Goal: Transaction & Acquisition: Purchase product/service

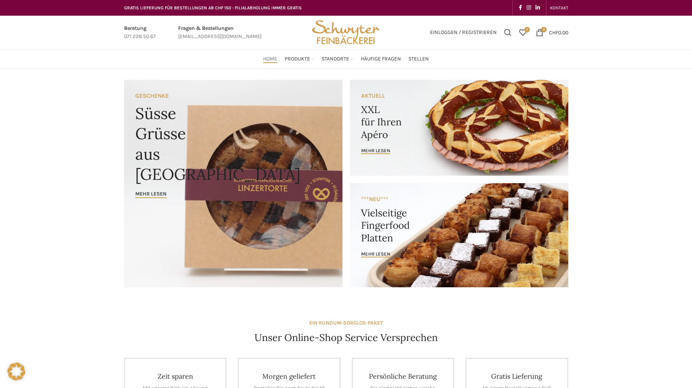
click at [423, 119] on link "Banner link" at bounding box center [459, 128] width 218 height 96
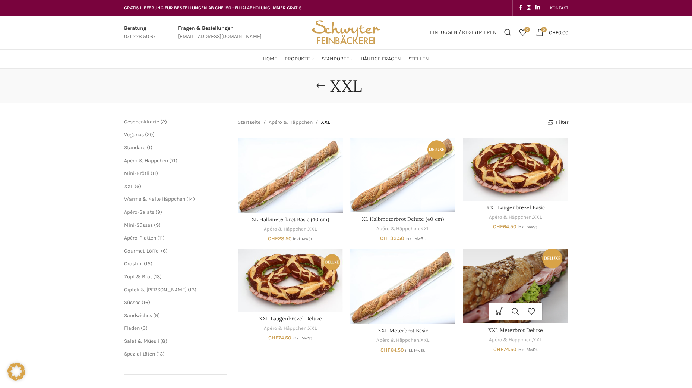
click at [531, 272] on img "XXL Meterbrot Deluxe" at bounding box center [515, 286] width 105 height 74
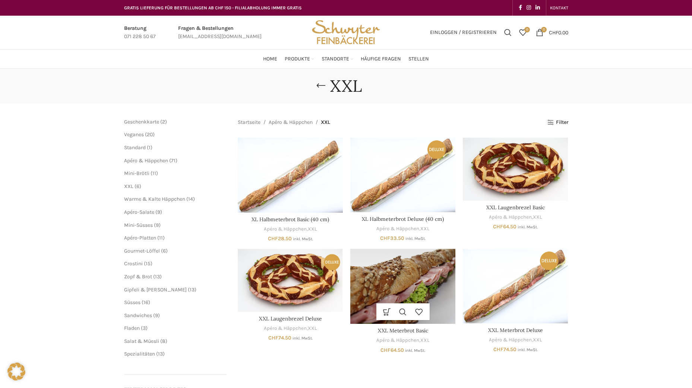
click at [415, 288] on img "XXL Meterbrot Basic" at bounding box center [402, 286] width 105 height 75
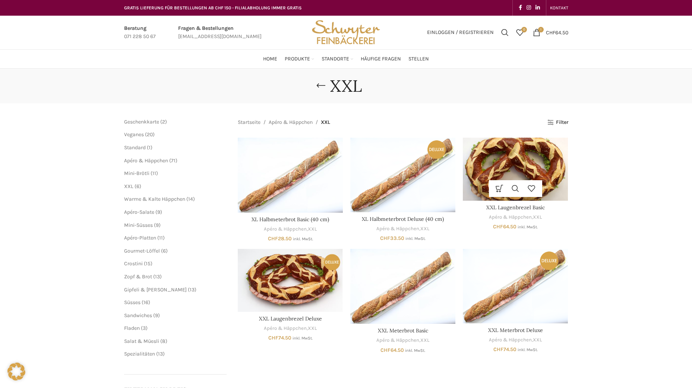
click at [556, 177] on img "XXL Laugenbrezel Basic" at bounding box center [515, 169] width 105 height 63
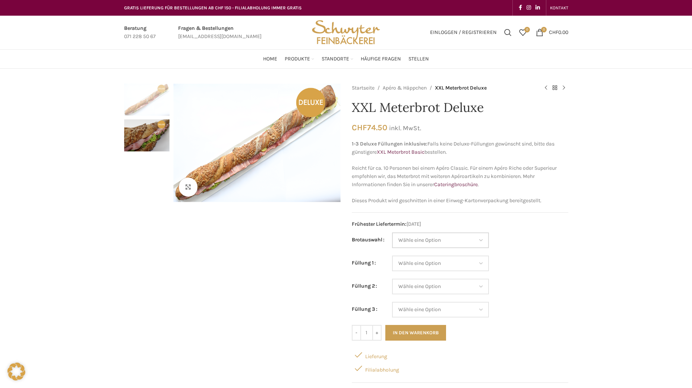
click at [457, 235] on select "Wähle eine Option Baguette Paillasse dunkel Paillasse knusper (Bild) Laugenbagu…" at bounding box center [440, 240] width 97 height 16
click at [392, 232] on select "Wähle eine Option Baguette Paillasse dunkel Paillasse knusper (Bild) Laugenbagu…" at bounding box center [440, 240] width 97 height 16
select select "Paillasse knusper (Bild)"
click at [450, 266] on select "Wähle eine Option Lachs (Deluxe) Roastbeef (Deluxe) Rohschinken (Deluxe) Mostbr…" at bounding box center [440, 263] width 97 height 16
select select "Roastbeef (Deluxe)"
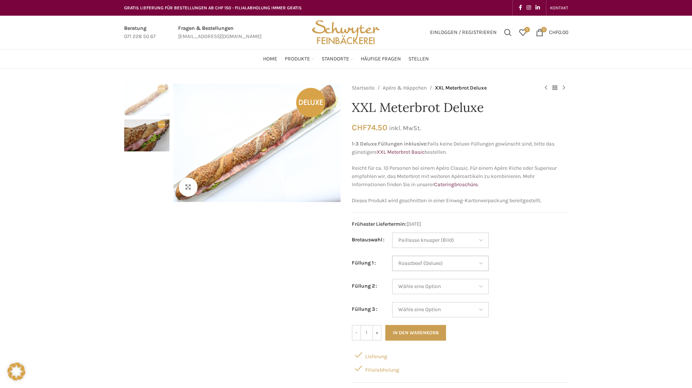
click at [392, 255] on select "Wähle eine Option Lachs (Deluxe) Roastbeef (Deluxe) Rohschinken (Deluxe) Mostbr…" at bounding box center [440, 263] width 97 height 16
select select "Paillasse knusper (Bild)"
select select "Roastbeef (Deluxe)"
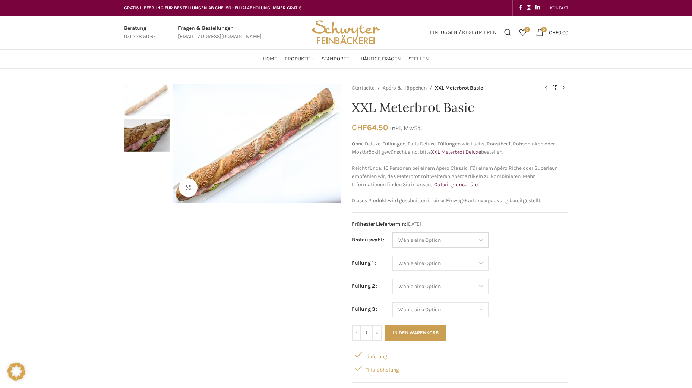
click at [424, 242] on select "Wähle eine Option Baguette Paillasse dunkel Paillasse knusper (Bild) Laugenbagu…" at bounding box center [440, 240] width 97 height 16
click at [392, 232] on select "Wähle eine Option Baguette Paillasse dunkel Paillasse knusper (Bild) Laugenbagu…" at bounding box center [440, 240] width 97 height 16
select select "Paillasse knusper (Bild)"
click at [431, 267] on select "Wähle eine Option Salami Schinken Fleischkäse Trutenschinken Appenzellerkäse Gr…" at bounding box center [440, 263] width 97 height 16
select select "Gruyère"
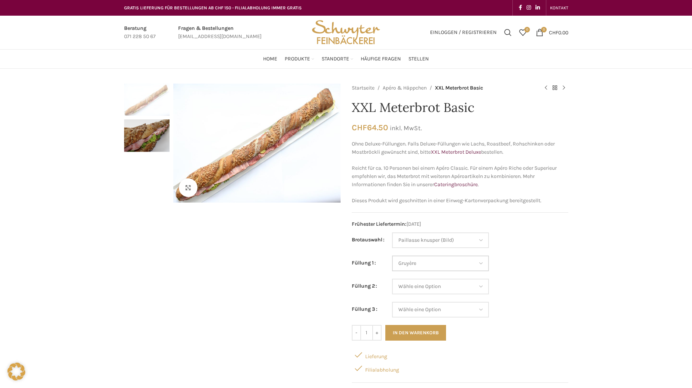
click at [392, 255] on select "Wähle eine Option Salami Schinken Fleischkäse Trutenschinken Appenzellerkäse Gr…" at bounding box center [440, 263] width 97 height 16
select select "Paillasse knusper (Bild)"
select select "Gruyère"
click at [437, 289] on select "Wähle eine Option Salami Schinken Fleischkäse Trutenschinken Appenzellerkäse Gr…" at bounding box center [440, 286] width 97 height 16
select select "Trutenschinken"
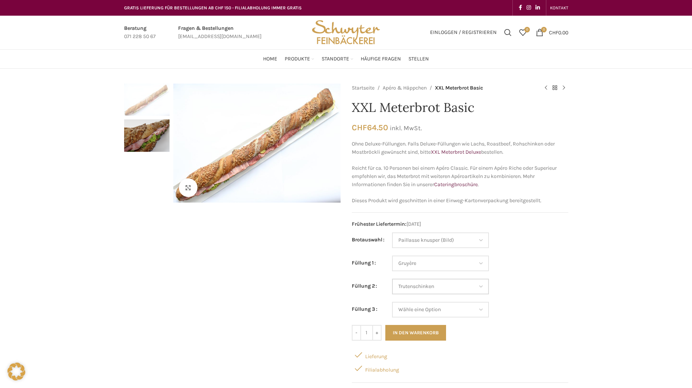
click at [392, 278] on select "Wähle eine Option Salami Schinken Fleischkäse Trutenschinken Appenzellerkäse Gr…" at bounding box center [440, 286] width 97 height 16
select select "Paillasse knusper (Bild)"
select select "Gruyère"
select select "Trutenschinken"
click at [434, 311] on select "Wähle eine Option Salami Schinken Fleischkäse Trutenschinken Appenzellerkäse Gr…" at bounding box center [440, 310] width 97 height 16
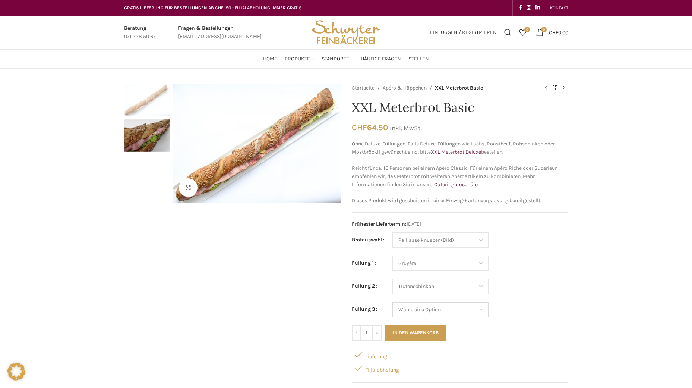
select select "Eimasse"
click at [392, 302] on select "Wähle eine Option Salami Schinken Fleischkäse Trutenschinken Appenzellerkäse Gr…" at bounding box center [440, 310] width 97 height 16
select select "Paillasse knusper (Bild)"
select select "Gruyère"
select select "Trutenschinken"
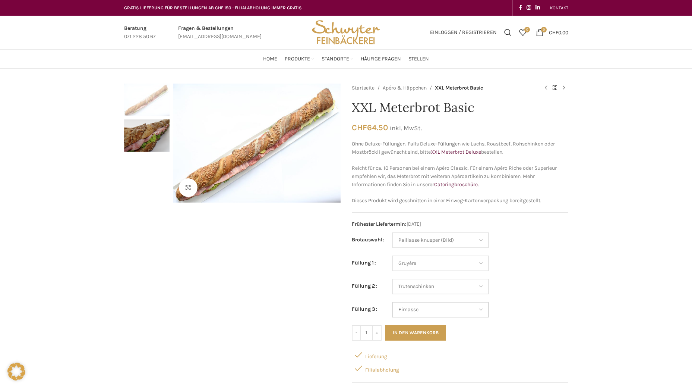
select select "Eimasse"
click at [431, 335] on button "In den Warenkorb" at bounding box center [415, 333] width 61 height 16
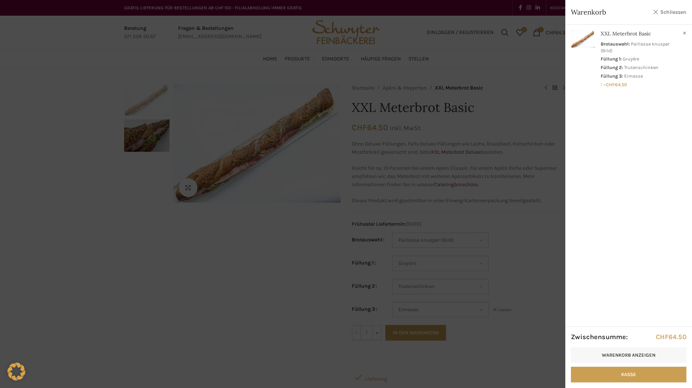
click at [663, 13] on link "Schliessen" at bounding box center [670, 11] width 34 height 9
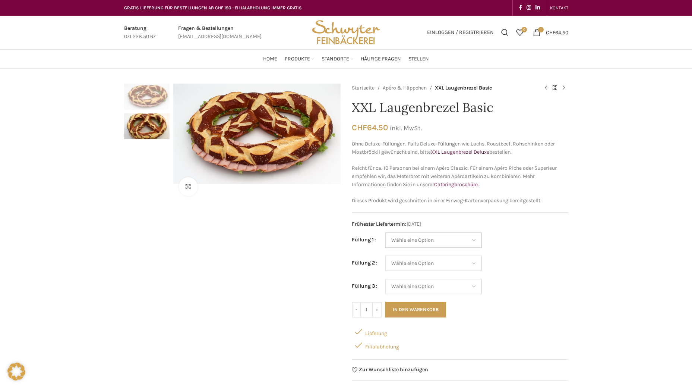
click at [454, 240] on select "Wähle eine Option Salami Schinken Fleischkäse Trutenschinken Appenzellerkäse Gr…" at bounding box center [433, 240] width 97 height 16
click at [385, 232] on select "Wähle eine Option Salami Schinken Fleischkäse Trutenschinken Appenzellerkäse Gr…" at bounding box center [433, 240] width 97 height 16
select select "Trutenschinken"
click at [419, 265] on select "Wähle eine Option Salami Schinken Fleischkäse Trutenschinken Appenzellerkäse Gr…" at bounding box center [433, 263] width 97 height 16
select select "Tomaten-Mozzarella"
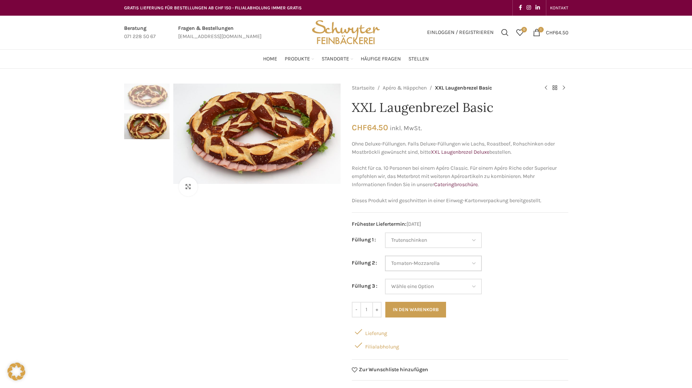
click at [385, 255] on select "Wähle eine Option Salami Schinken Fleischkäse Trutenschinken Appenzellerkäse Gr…" at bounding box center [433, 263] width 97 height 16
select select "Trutenschinken"
select select "Tomaten-Mozzarella"
click at [431, 287] on select "Wähle eine Option Salami Schinken Fleischkäse Trutenschinken Appenzellerkäse Gr…" at bounding box center [433, 286] width 97 height 16
select select "Kräuterquark"
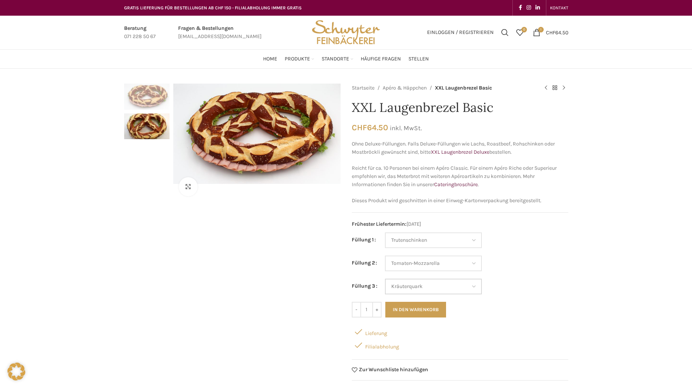
click at [385, 278] on select "Wähle eine Option Salami Schinken Fleischkäse Trutenschinken Appenzellerkäse Gr…" at bounding box center [433, 286] width 97 height 16
select select "Trutenschinken"
select select "Tomaten-Mozzarella"
select select "Kräuterquark"
click at [412, 306] on button "In den Warenkorb" at bounding box center [415, 310] width 61 height 16
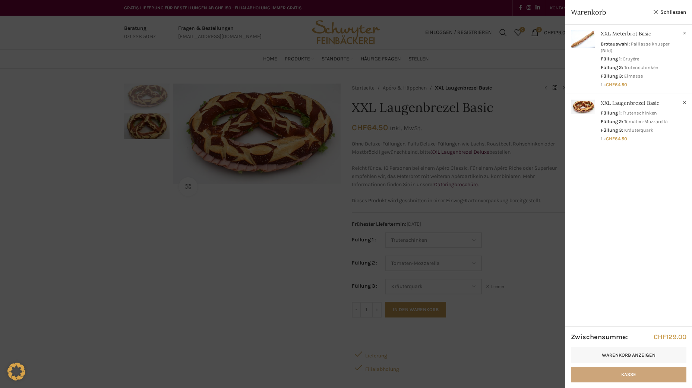
click at [654, 374] on link "Kasse" at bounding box center [629, 374] width 116 height 16
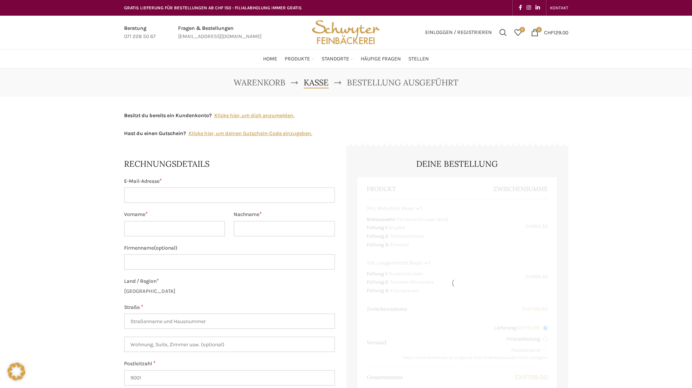
select select "SG"
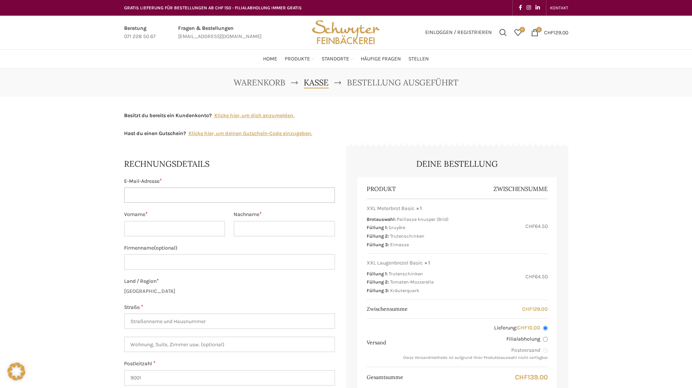
click at [158, 196] on input "E-Mail-Adresse *" at bounding box center [229, 195] width 211 height 16
click at [547, 340] on input "Filialabholung" at bounding box center [545, 339] width 5 height 5
radio input "true"
click at [148, 195] on input "E-Mail-Adresse *" at bounding box center [229, 195] width 211 height 16
type input "[EMAIL_ADDRESS][DOMAIN_NAME]"
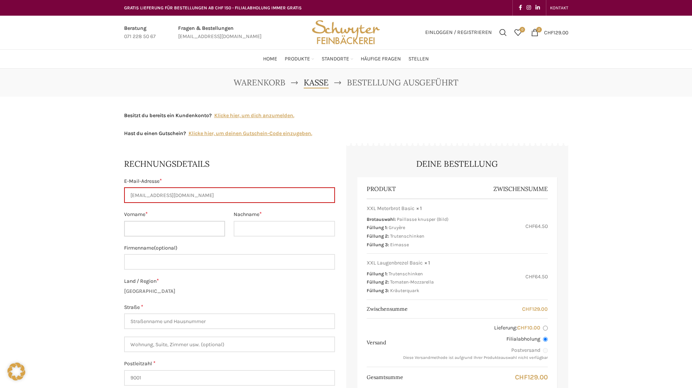
type input "Bahir"
type input "Zulji"
type input "[STREET_ADDRESS]"
type input "St. Gallen"
type input "[PHONE_NUMBER]"
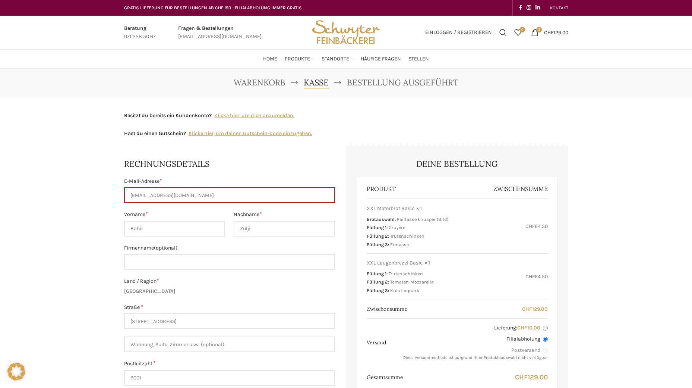
type input "07:45"
select select "11688"
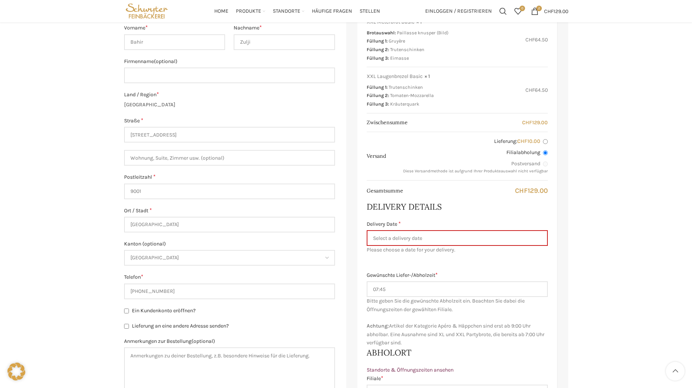
scroll to position [112, 0]
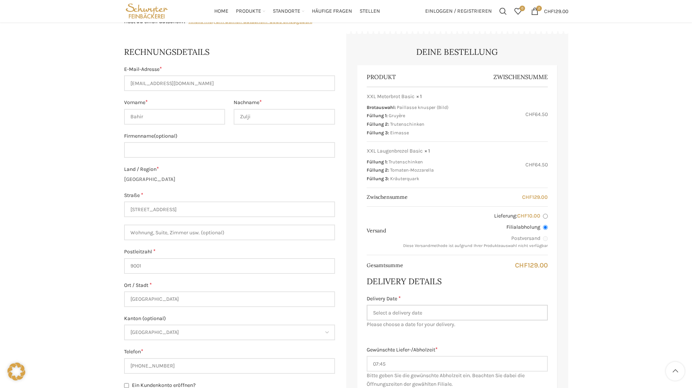
click at [390, 318] on input "Delivery Date *" at bounding box center [457, 313] width 181 height 16
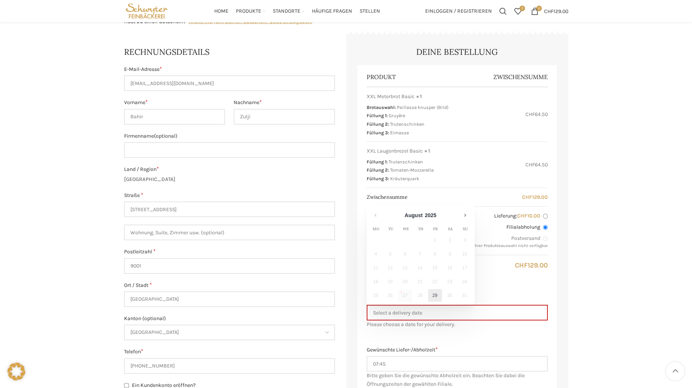
click at [436, 292] on link "29" at bounding box center [435, 295] width 14 height 13
type input "[DATE]"
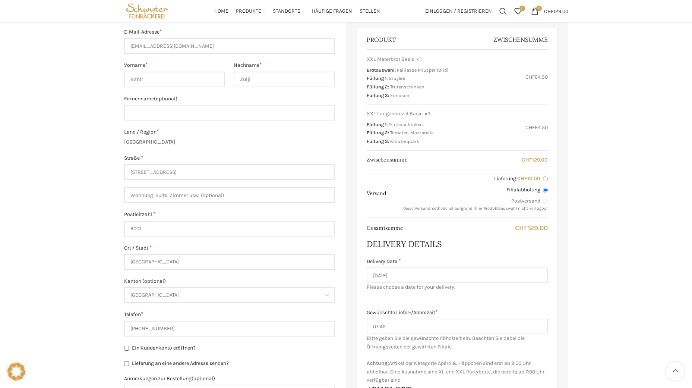
scroll to position [186, 0]
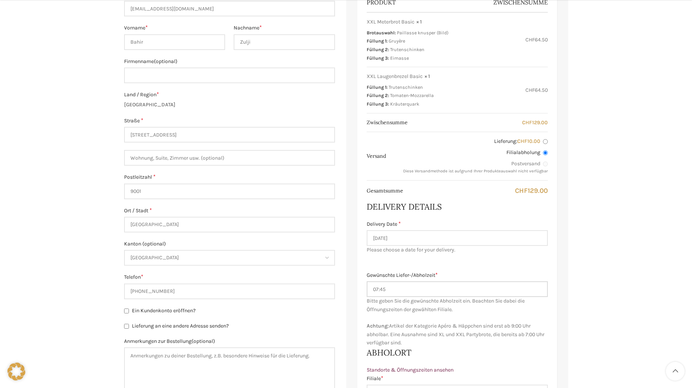
drag, startPoint x: 426, startPoint y: 292, endPoint x: 311, endPoint y: 274, distance: 116.2
click at [311, 274] on form "Rechnungsdetails E-Mail-Adresse * bahir_zulji@hotmail.com Vorname * Bahir Nachn…" at bounding box center [346, 301] width 444 height 682
type input "1700"
click at [378, 289] on input "1700" at bounding box center [457, 289] width 181 height 16
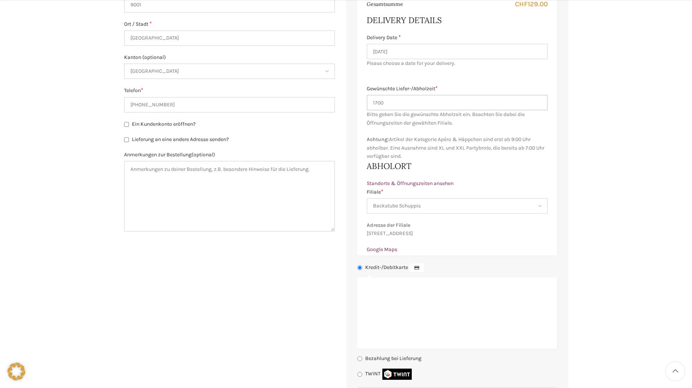
scroll to position [410, 0]
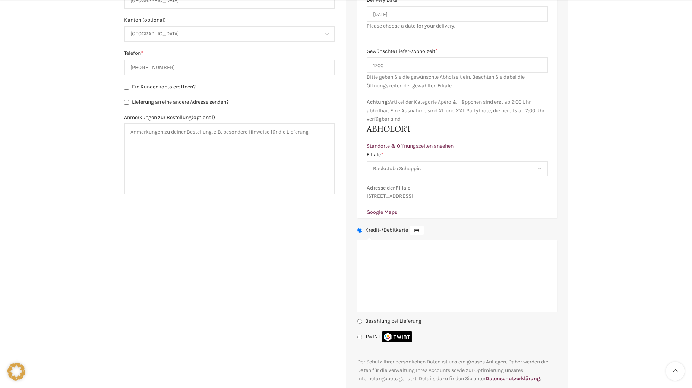
click at [371, 324] on label "Bezahlung bei Lieferung" at bounding box center [393, 321] width 56 height 6
click at [362, 324] on input "Bezahlung bei Lieferung" at bounding box center [360, 321] width 5 height 5
radio input "true"
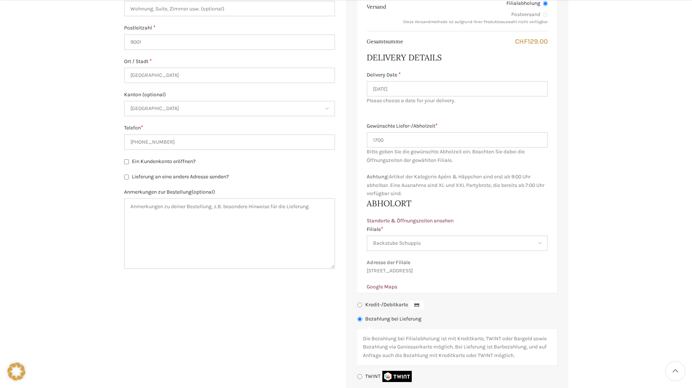
scroll to position [447, 0]
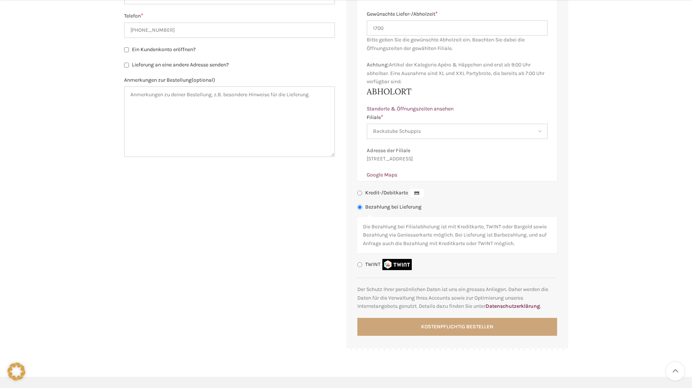
click at [449, 333] on button "Kostenpflichtig bestellen" at bounding box center [458, 327] width 200 height 18
